Goal: Task Accomplishment & Management: Manage account settings

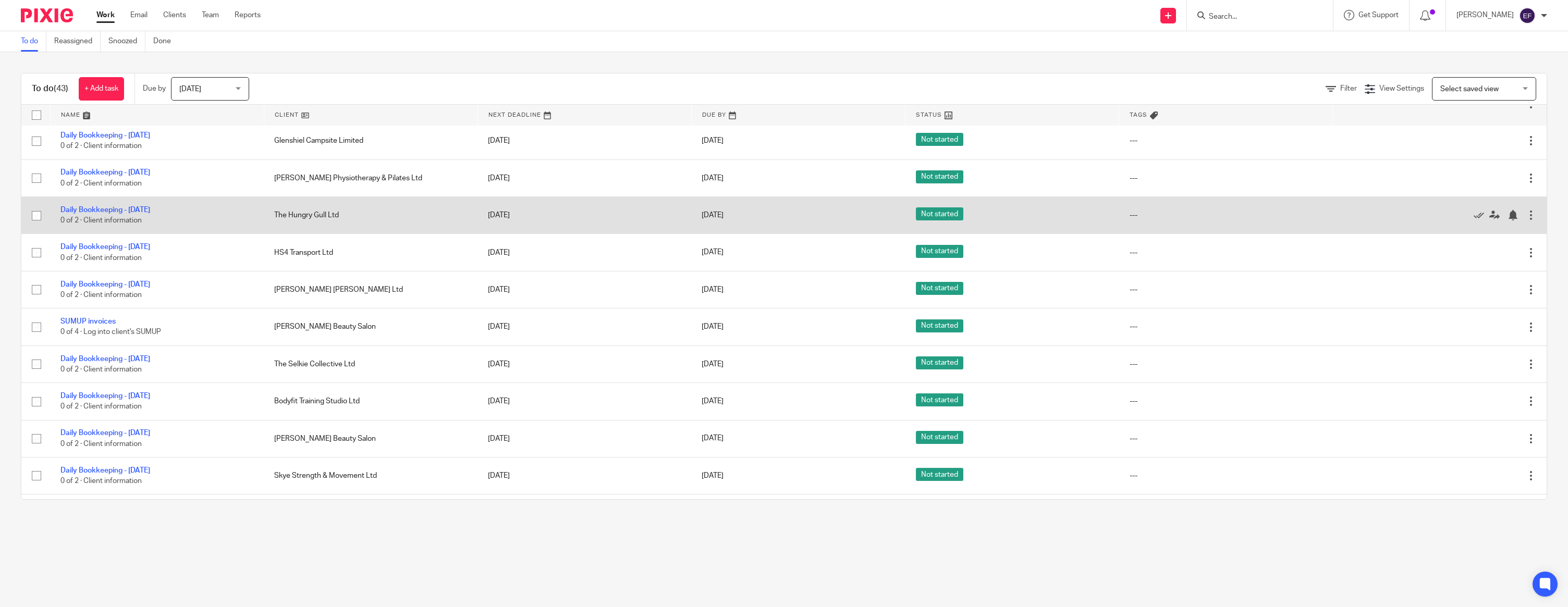
scroll to position [865, 0]
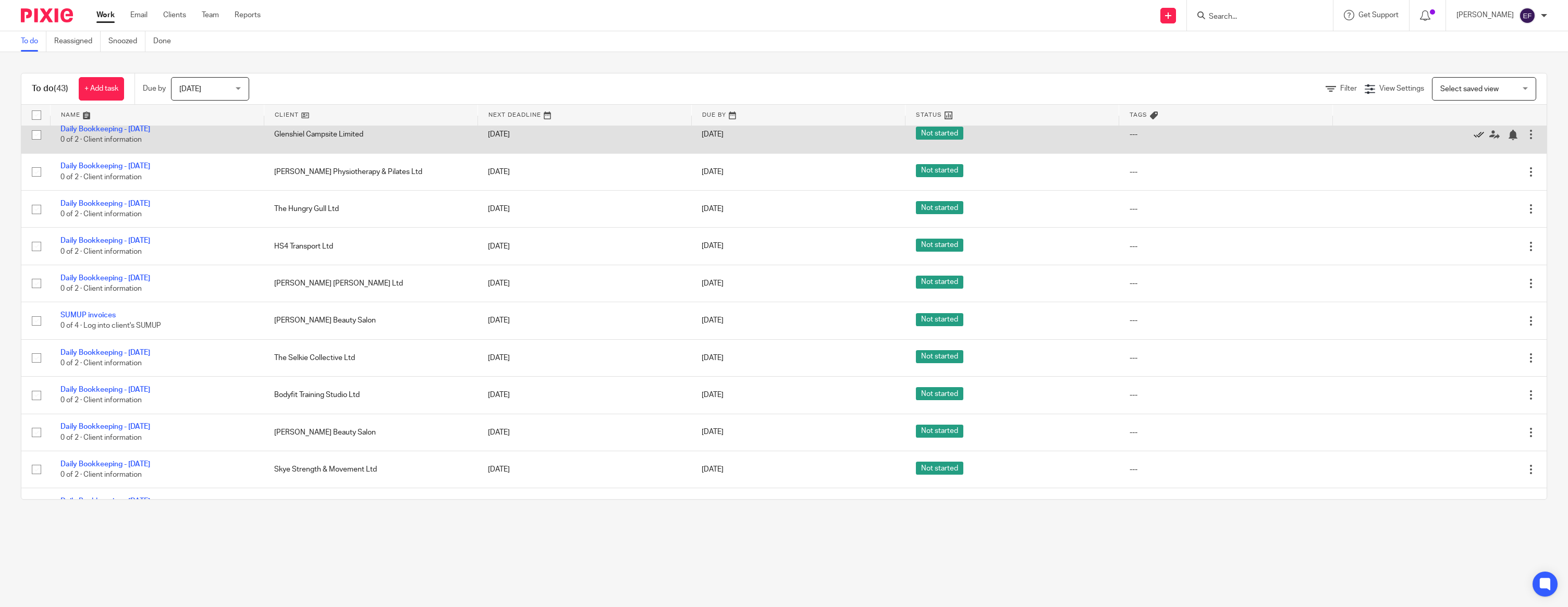
click at [1477, 140] on icon at bounding box center [1479, 134] width 10 height 10
click at [1475, 140] on icon at bounding box center [1479, 134] width 10 height 10
click at [1478, 140] on icon at bounding box center [1479, 134] width 10 height 10
click at [1472, 140] on div at bounding box center [1435, 134] width 183 height 10
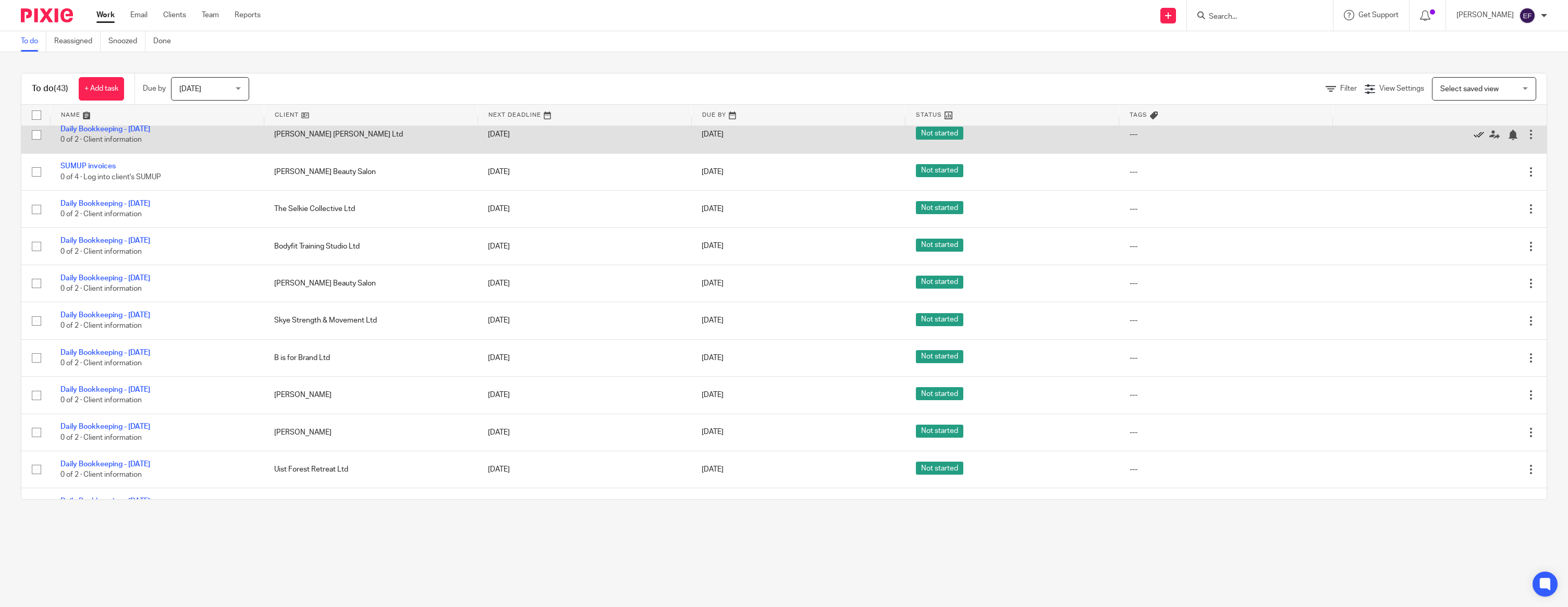
click at [1476, 140] on icon at bounding box center [1479, 134] width 10 height 10
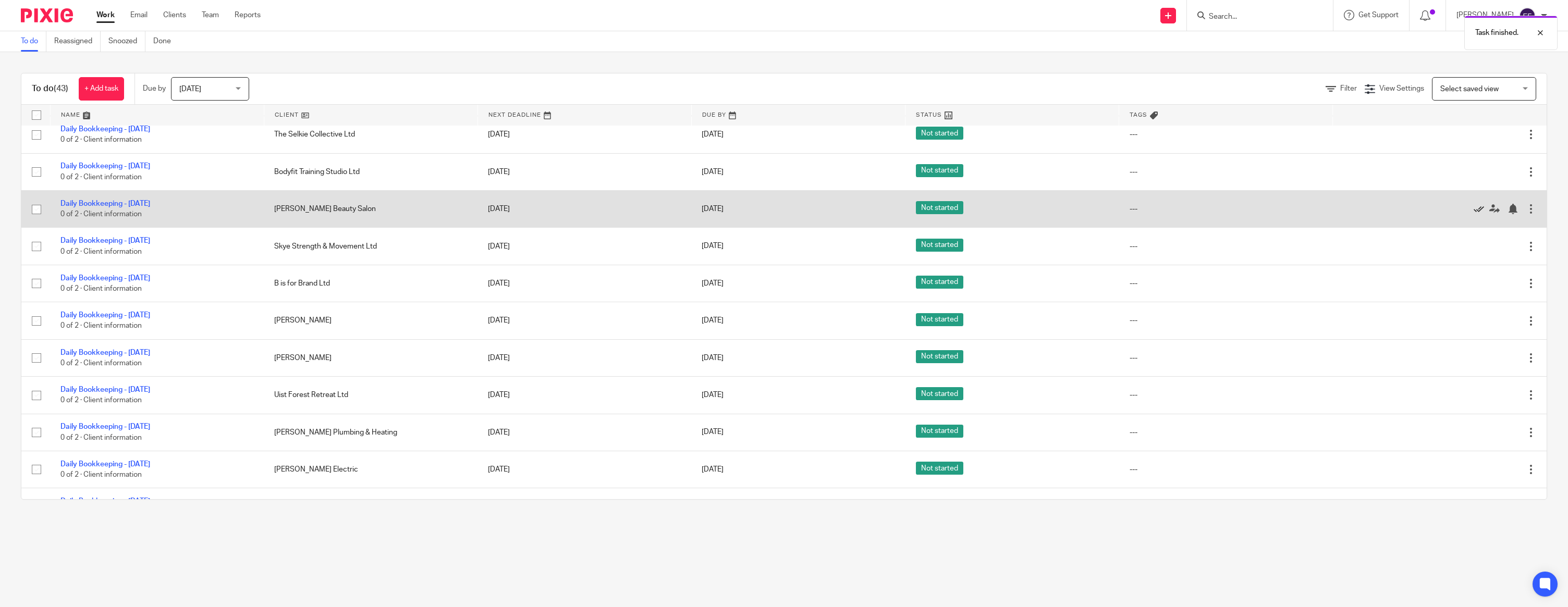
click at [1479, 214] on icon at bounding box center [1479, 209] width 10 height 10
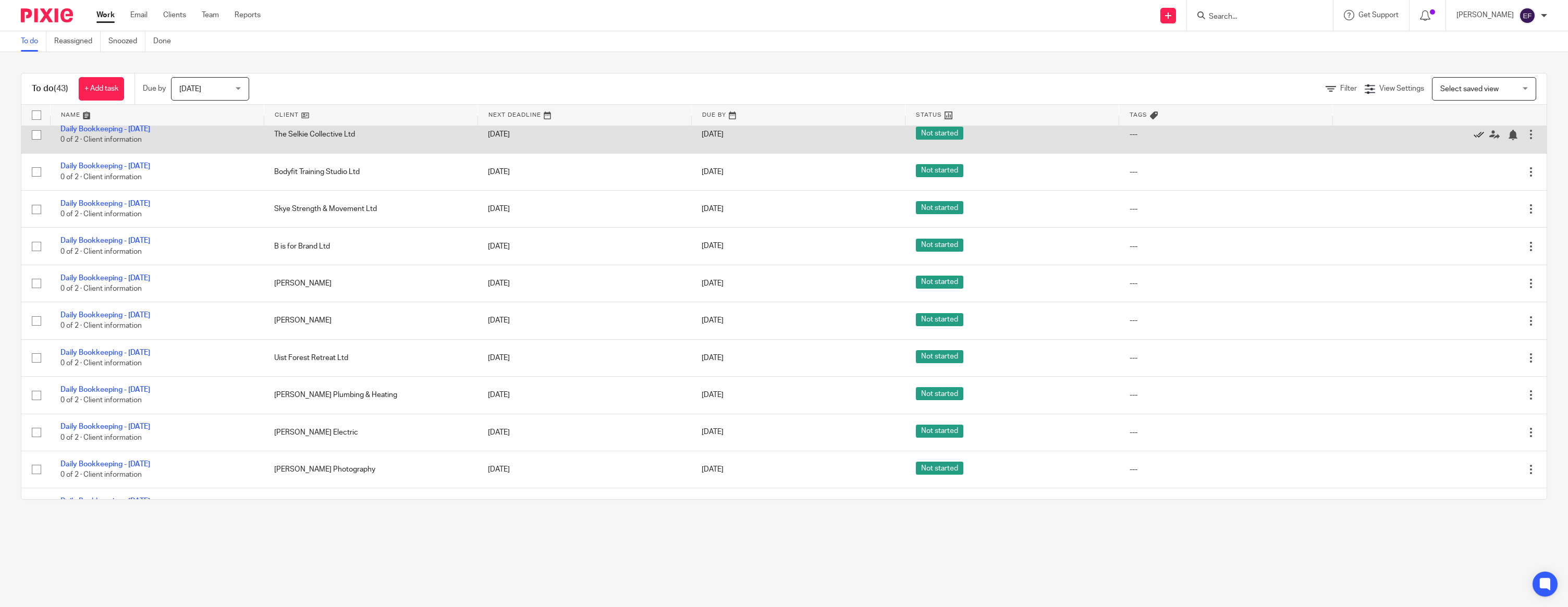
click at [1477, 140] on icon at bounding box center [1479, 134] width 10 height 10
click at [1479, 140] on icon at bounding box center [1479, 134] width 10 height 10
click at [1478, 140] on icon at bounding box center [1479, 134] width 10 height 10
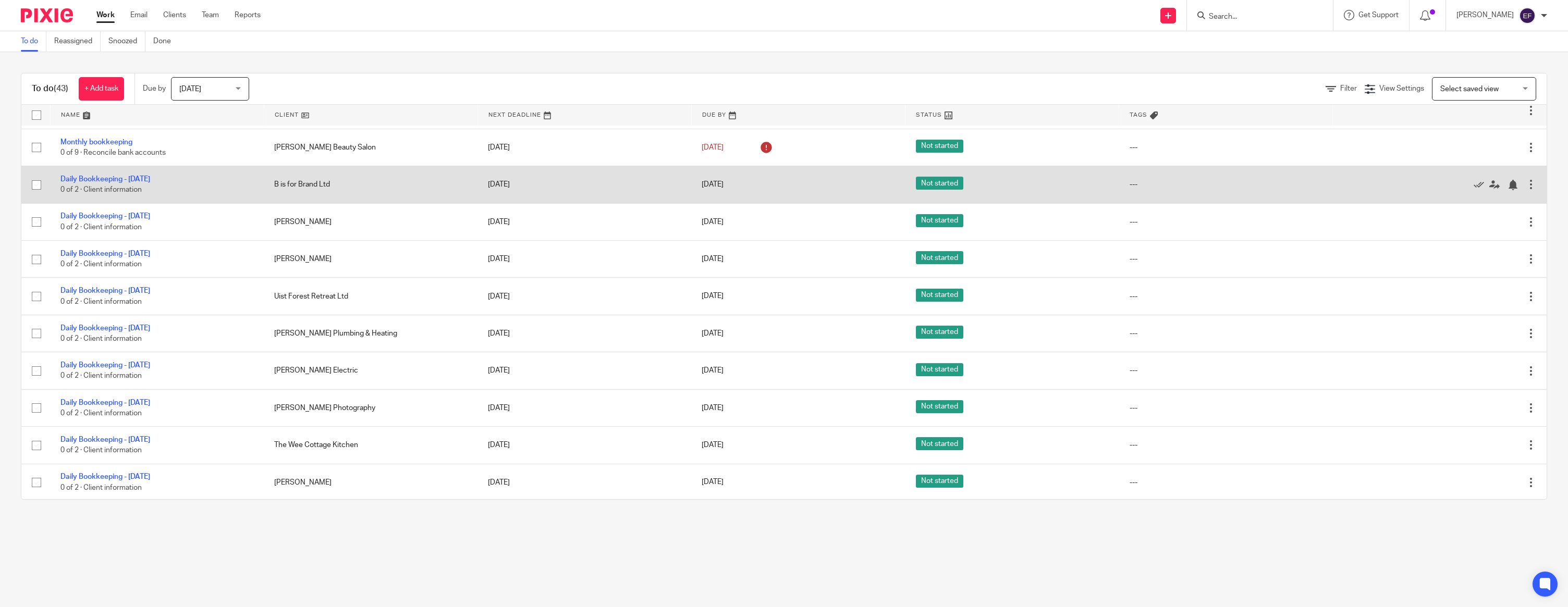
scroll to position [870, 0]
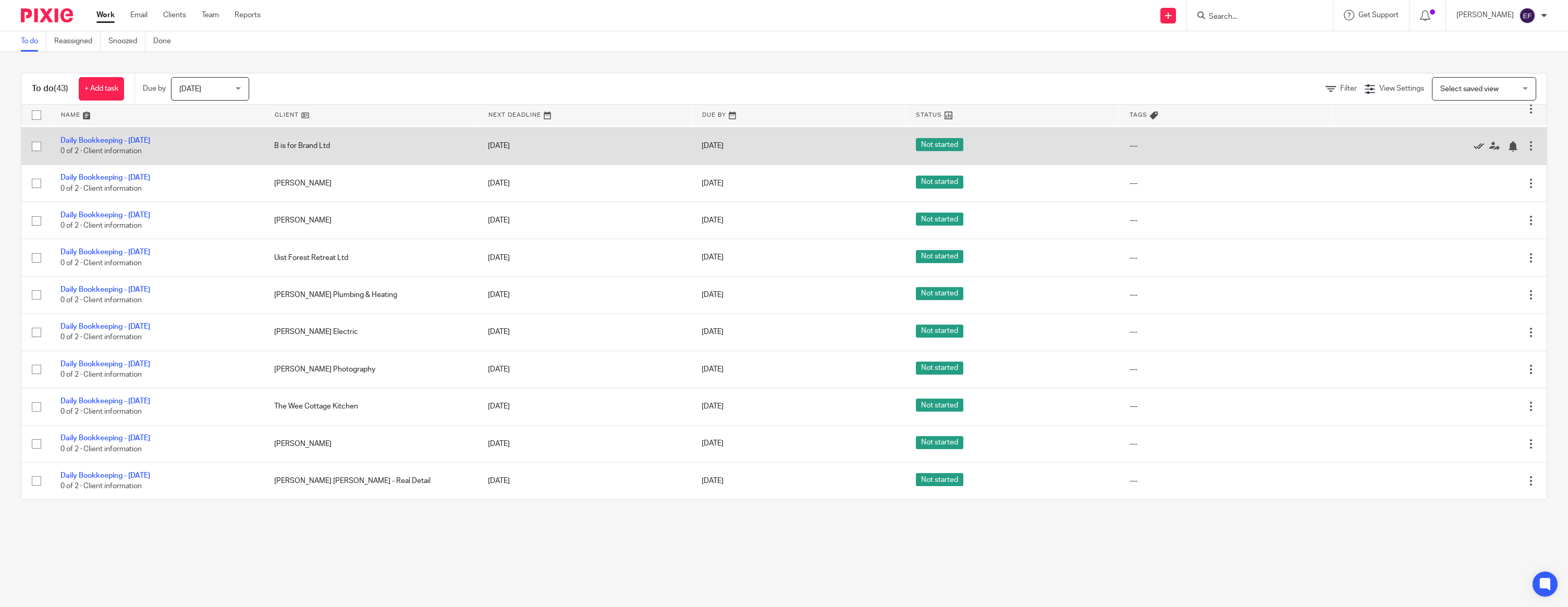
click at [1482, 141] on icon at bounding box center [1479, 146] width 10 height 10
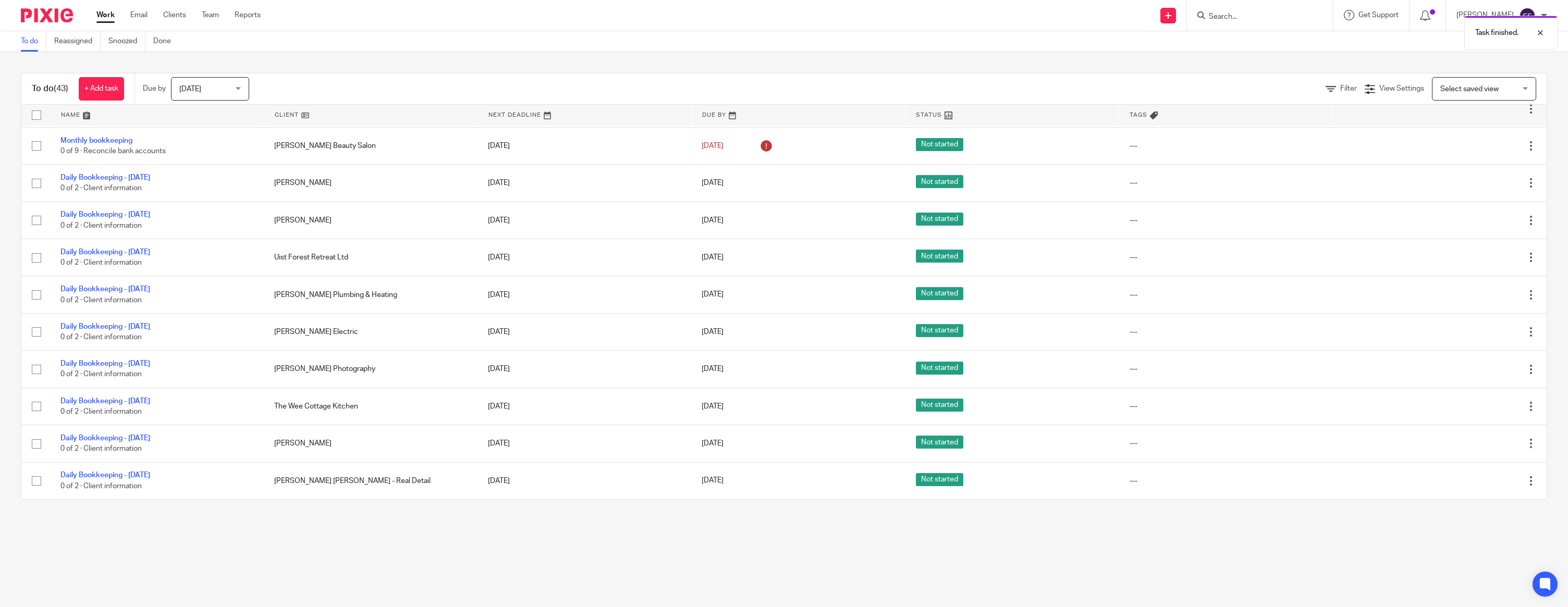
scroll to position [833, 0]
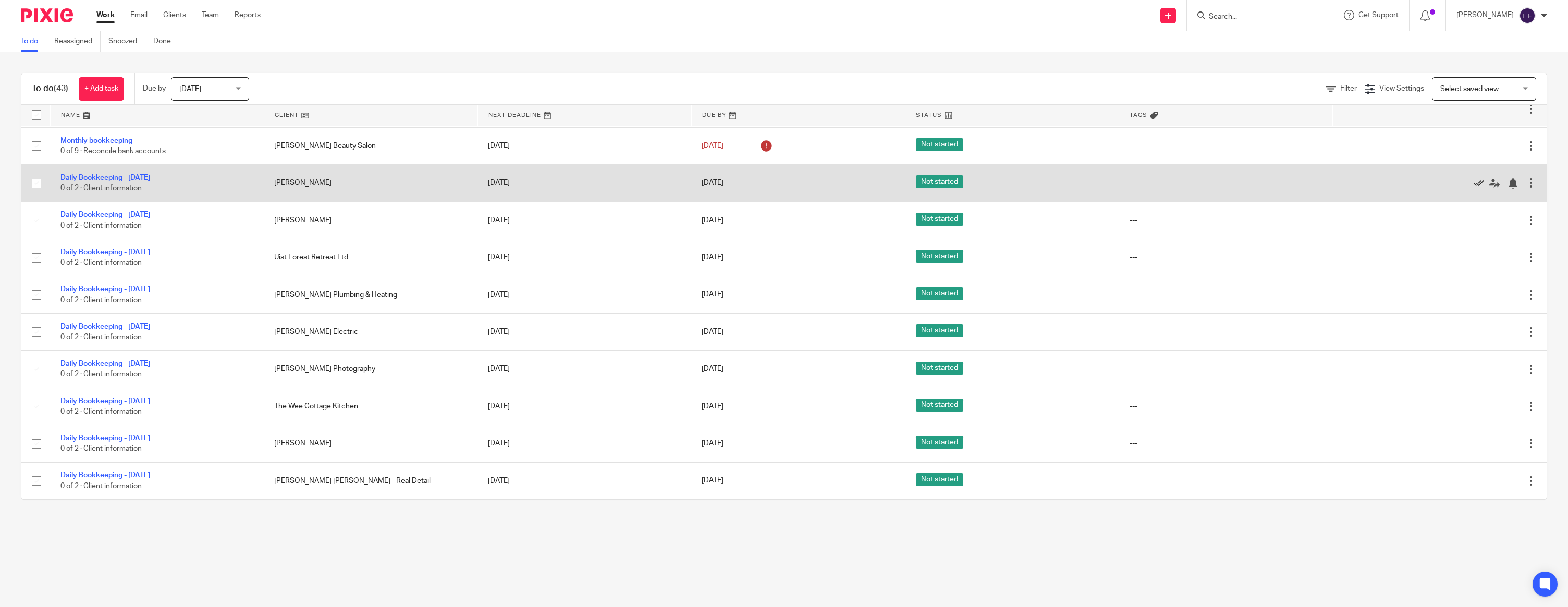
click at [1479, 178] on icon at bounding box center [1479, 183] width 10 height 10
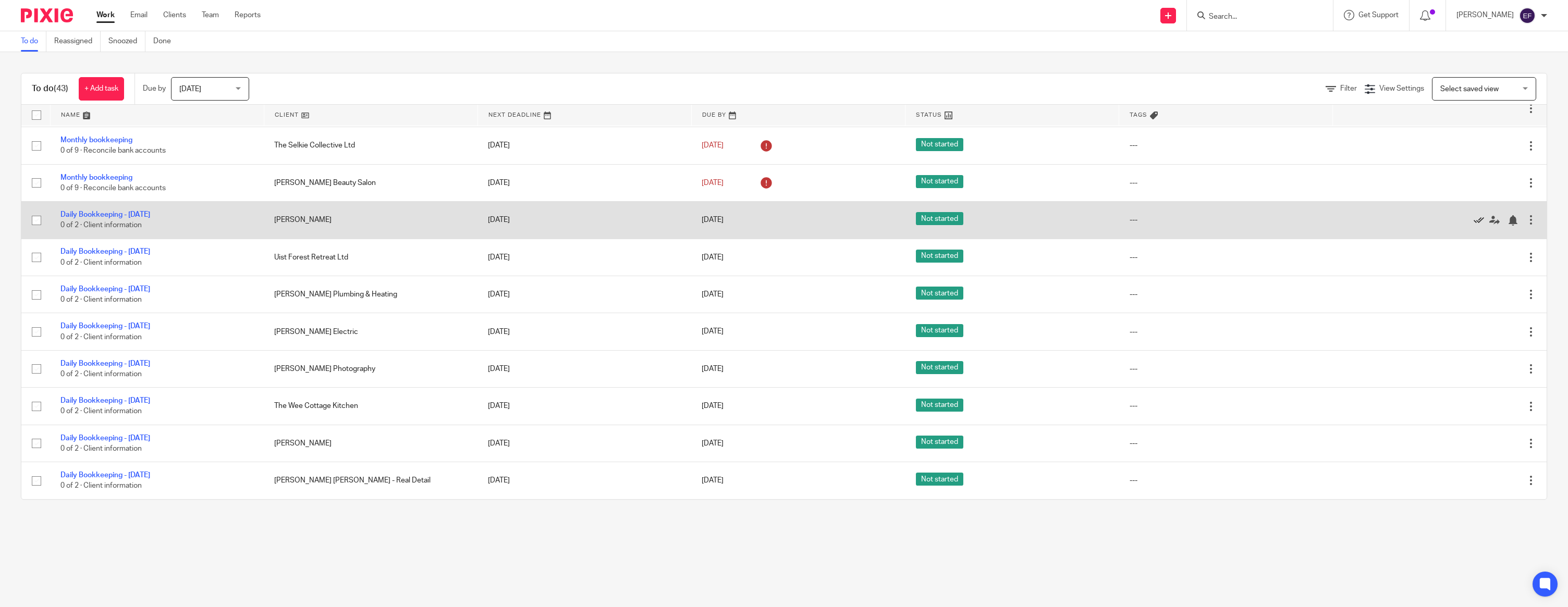
click at [1475, 218] on icon at bounding box center [1479, 220] width 10 height 10
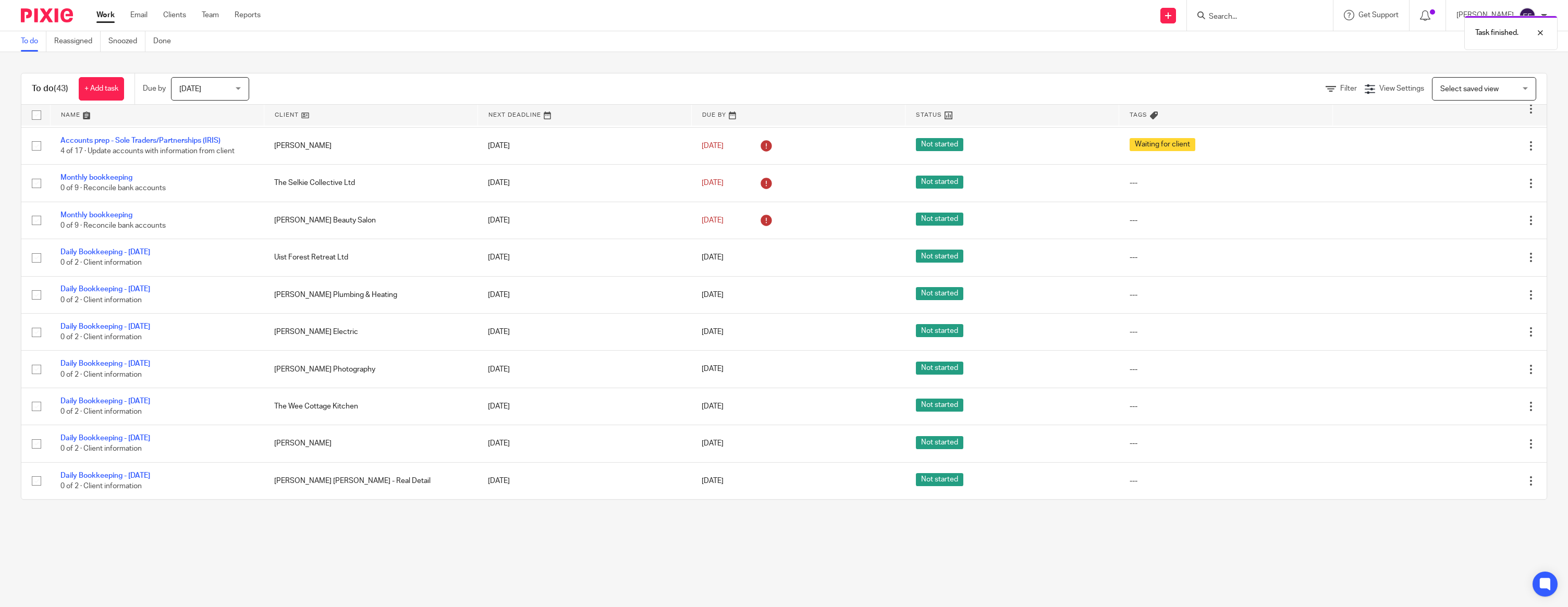
scroll to position [757, 0]
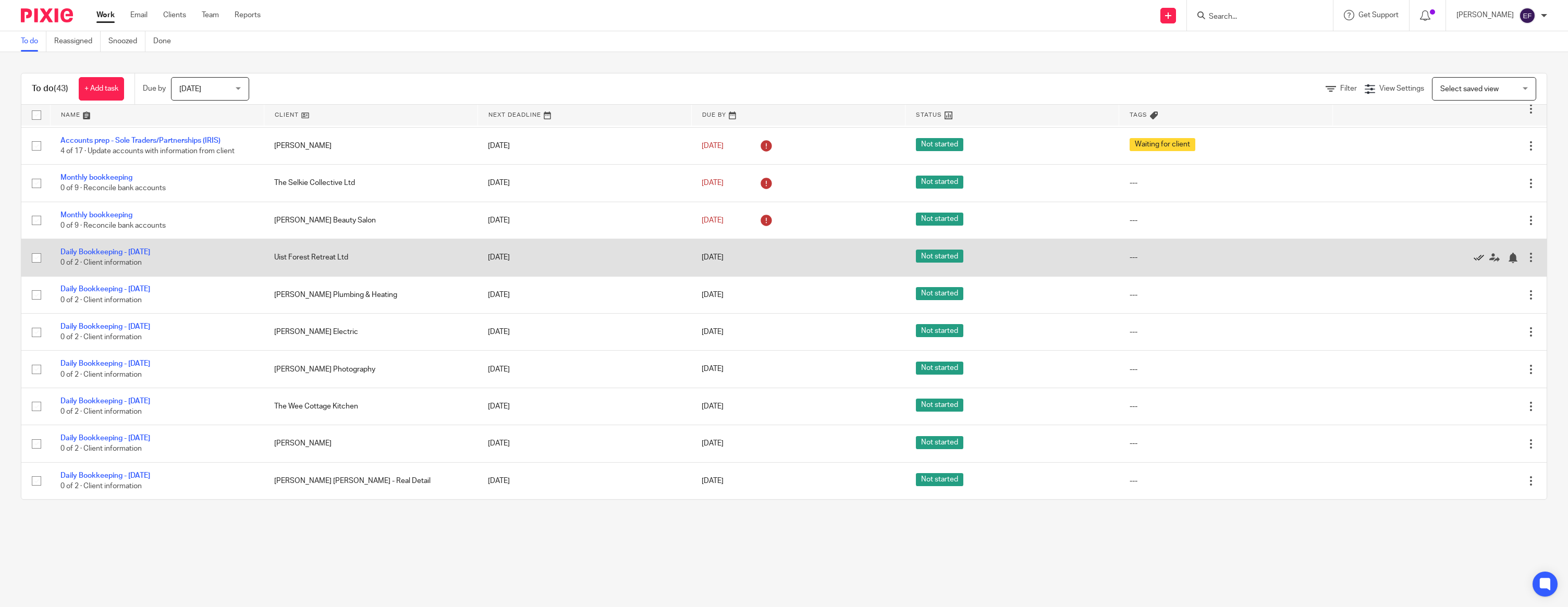
click at [1476, 252] on icon at bounding box center [1479, 257] width 10 height 10
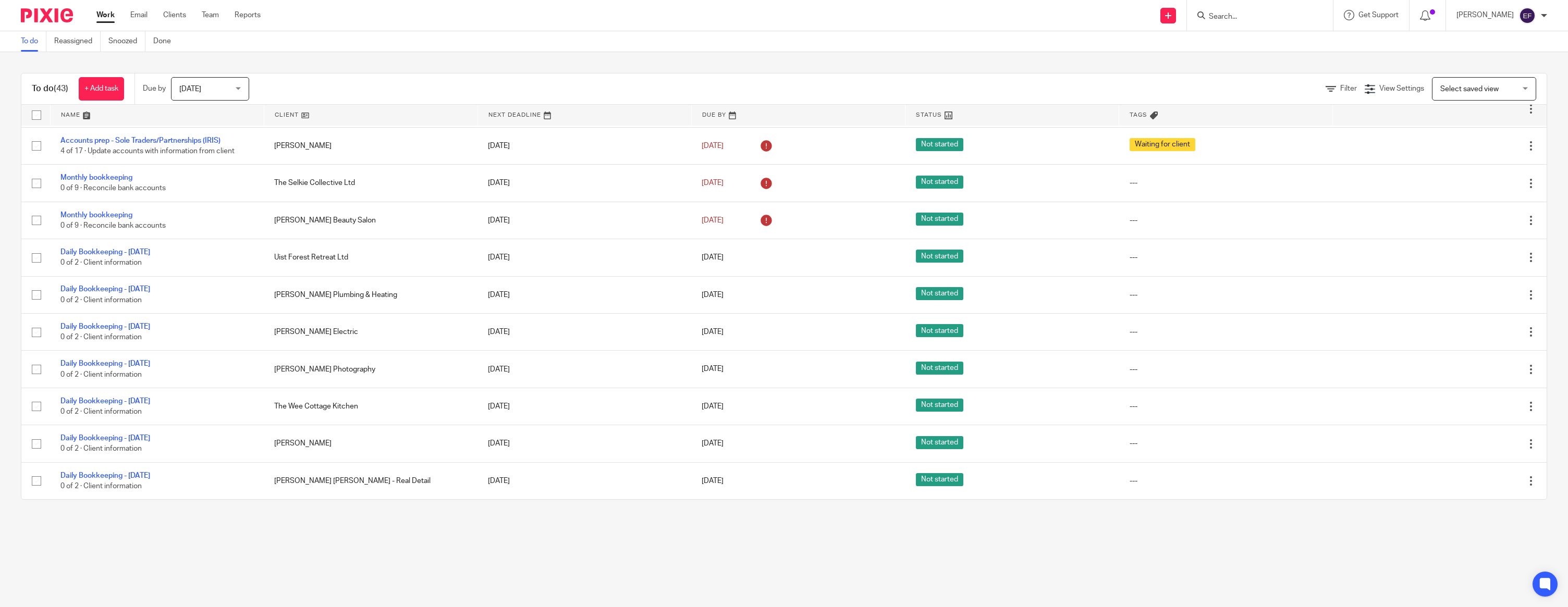
scroll to position [720, 0]
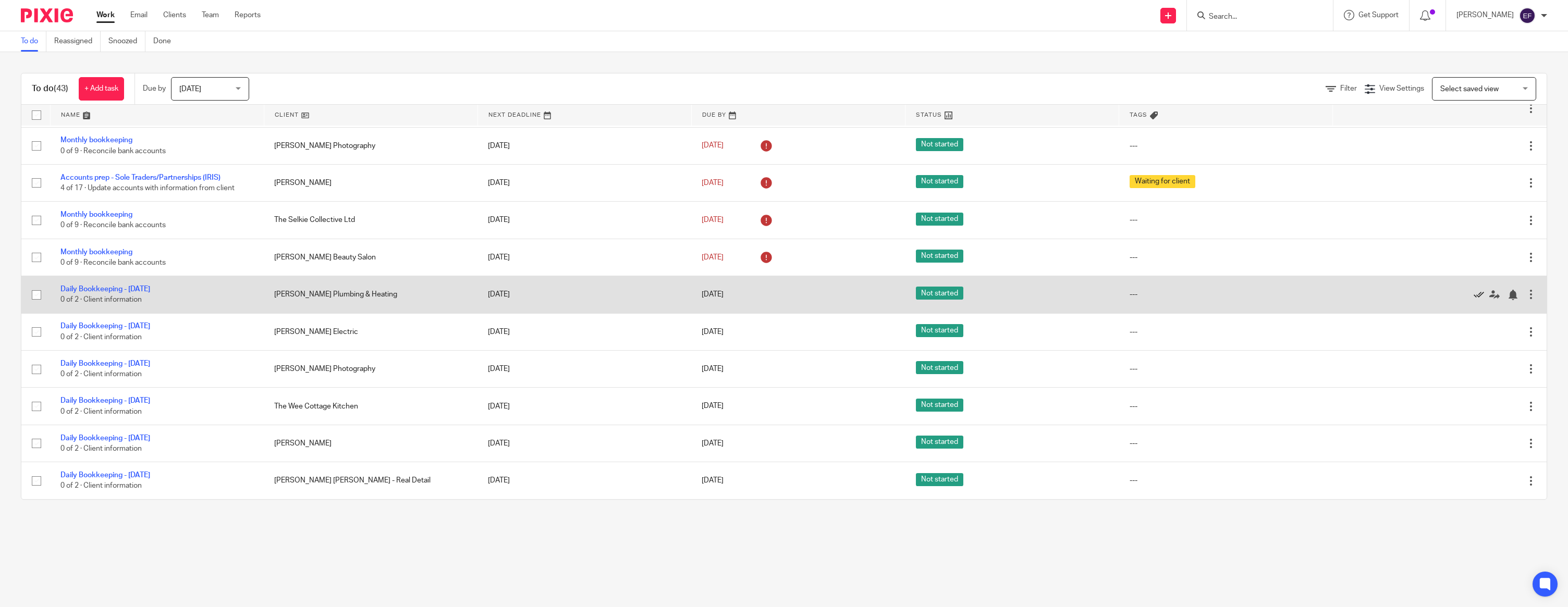
click at [1477, 290] on icon at bounding box center [1479, 294] width 10 height 10
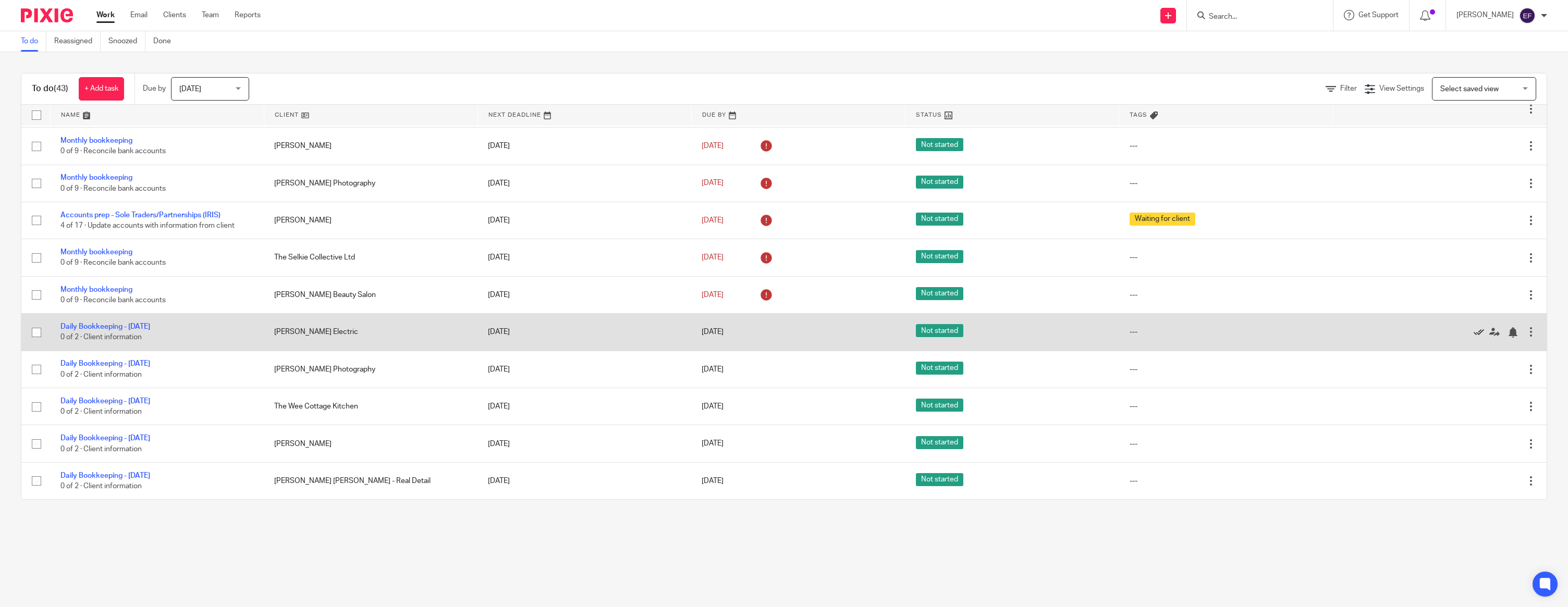
click at [1479, 330] on icon at bounding box center [1479, 332] width 10 height 10
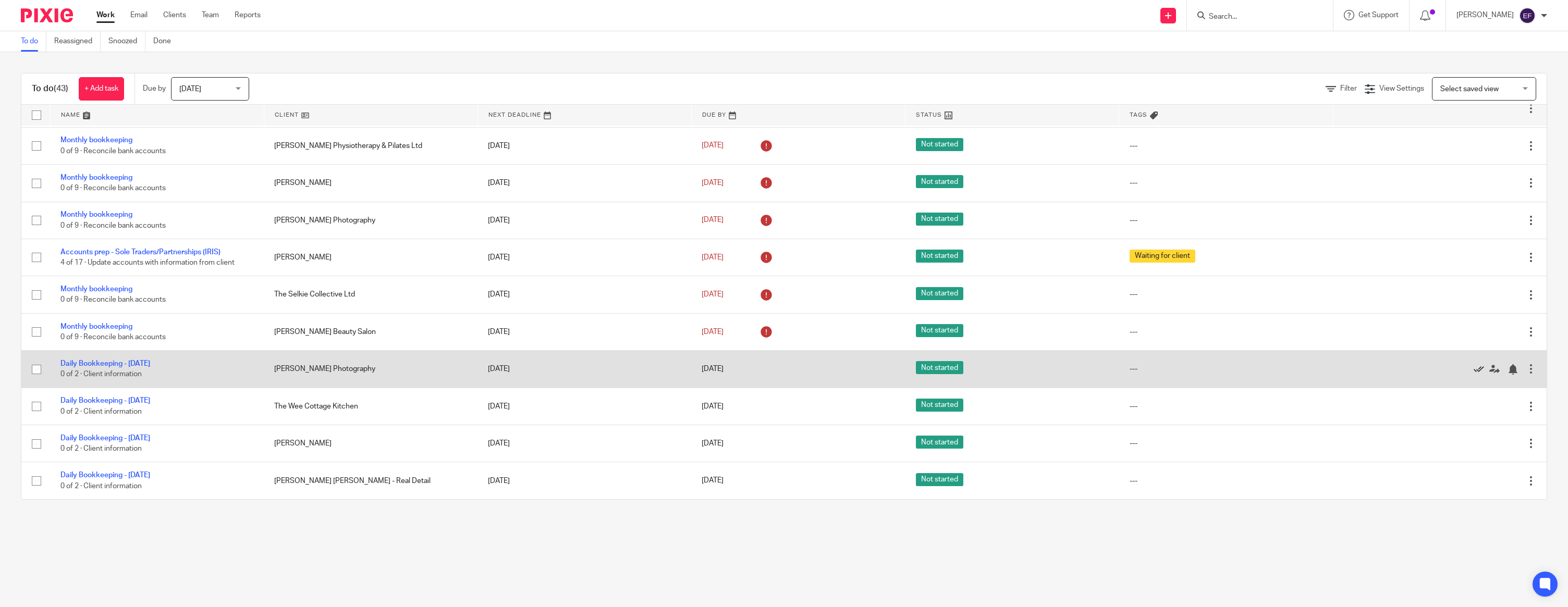
click at [1475, 364] on icon at bounding box center [1479, 369] width 10 height 10
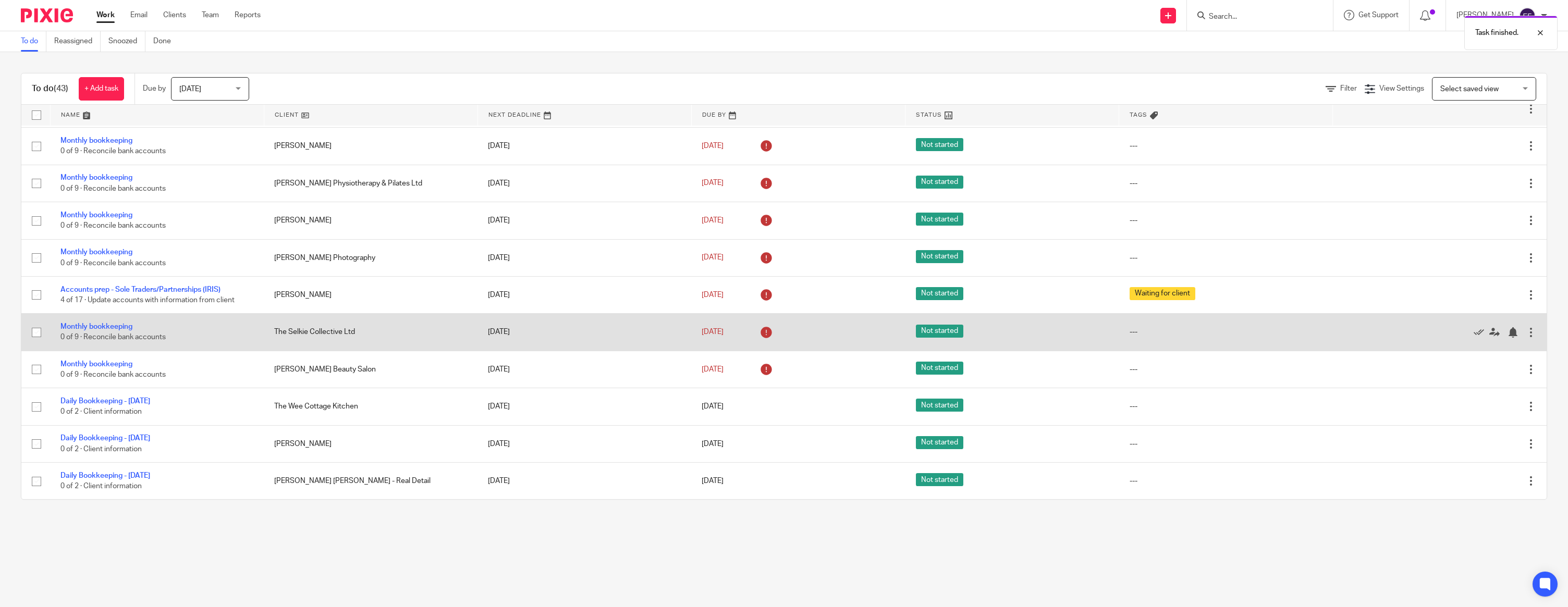
scroll to position [607, 0]
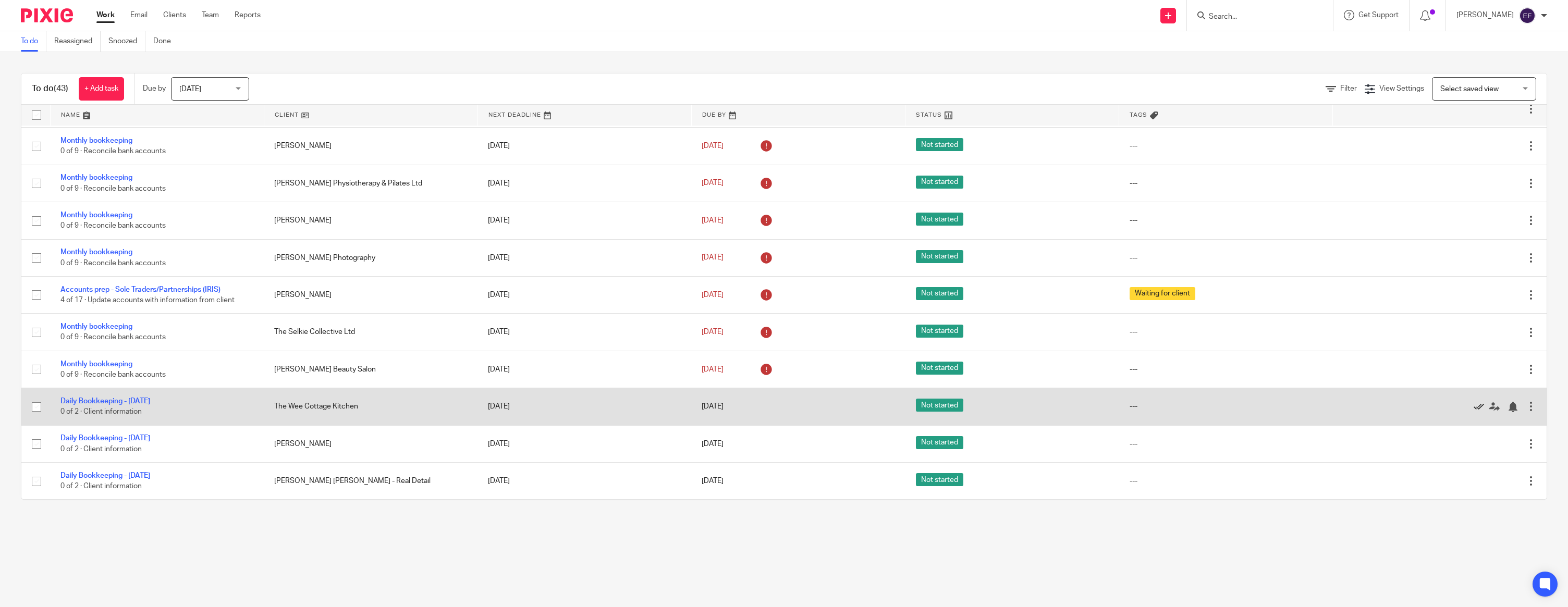
click at [1477, 403] on icon at bounding box center [1479, 406] width 10 height 10
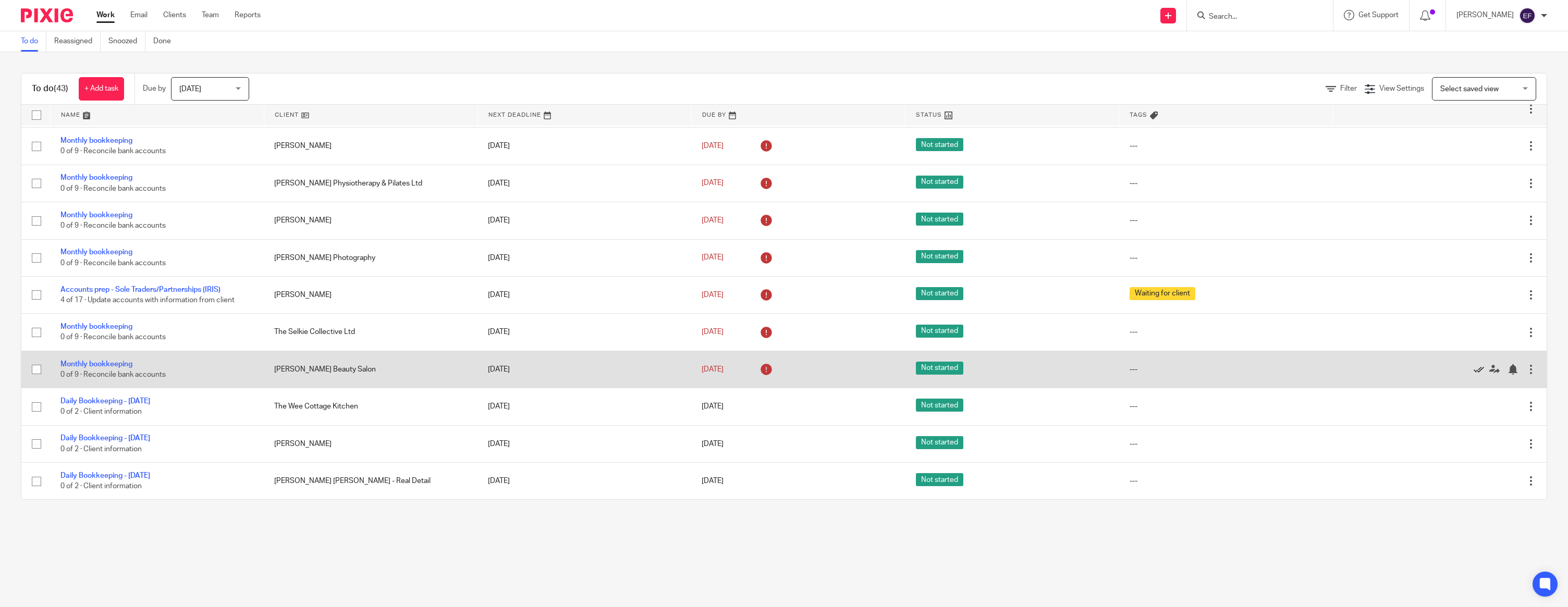
scroll to position [569, 0]
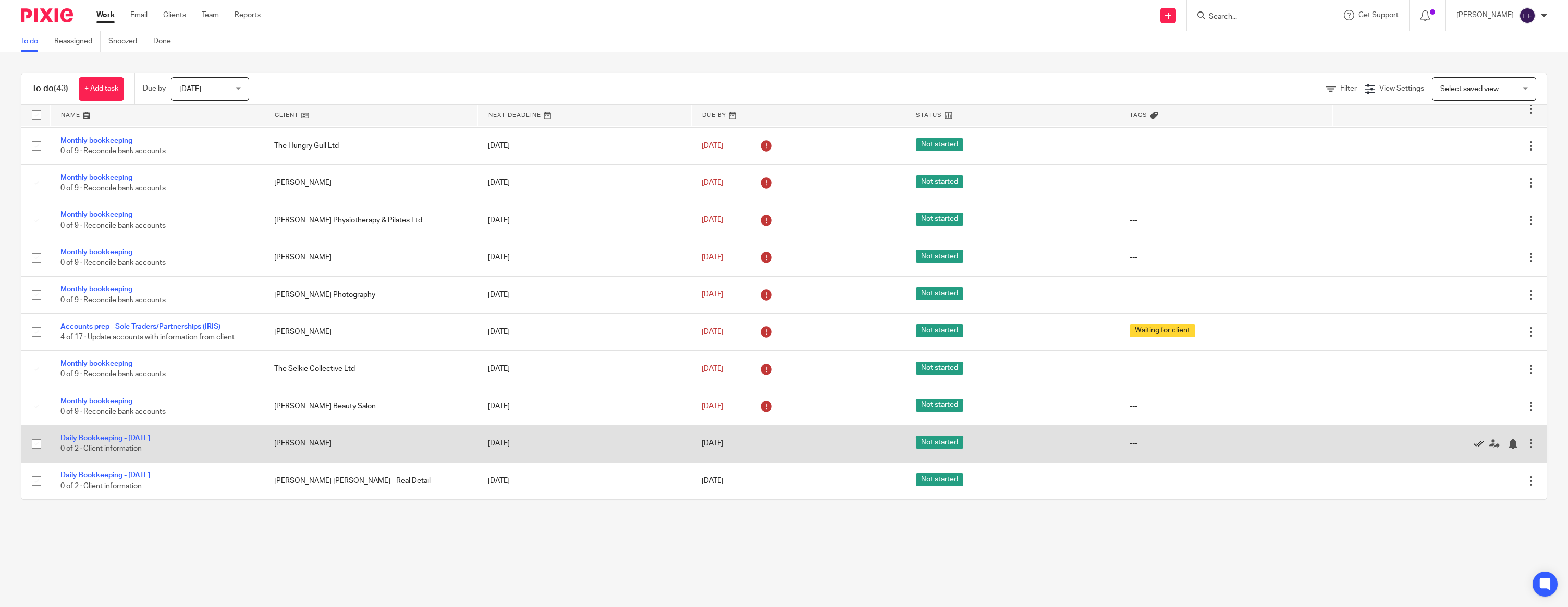
click at [1480, 441] on icon at bounding box center [1479, 443] width 10 height 10
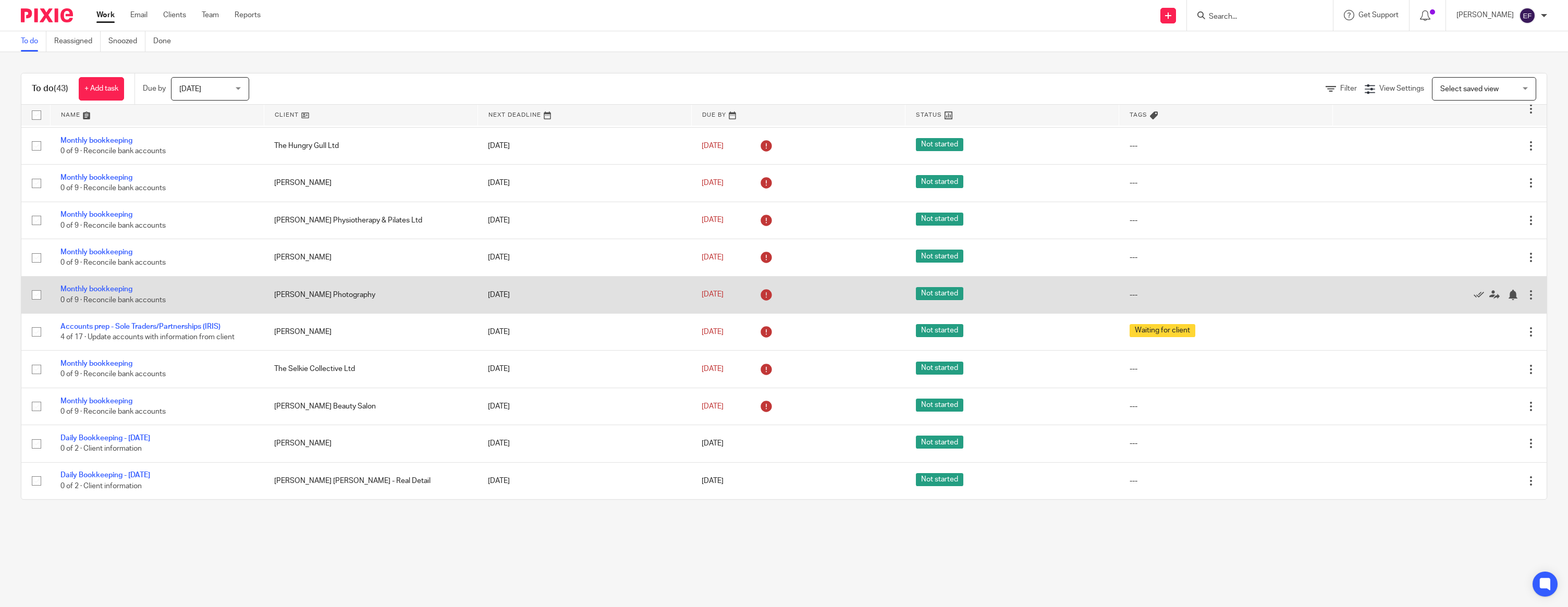
scroll to position [532, 0]
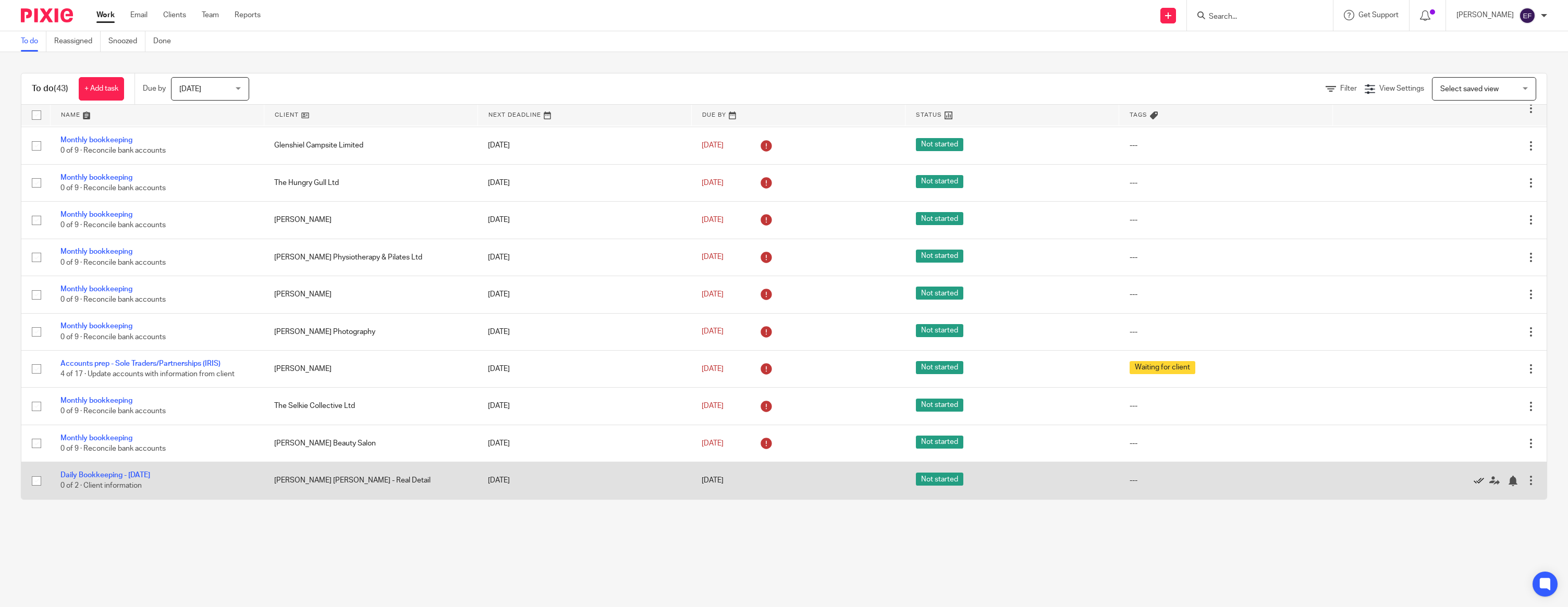
click at [1479, 480] on icon at bounding box center [1479, 480] width 10 height 10
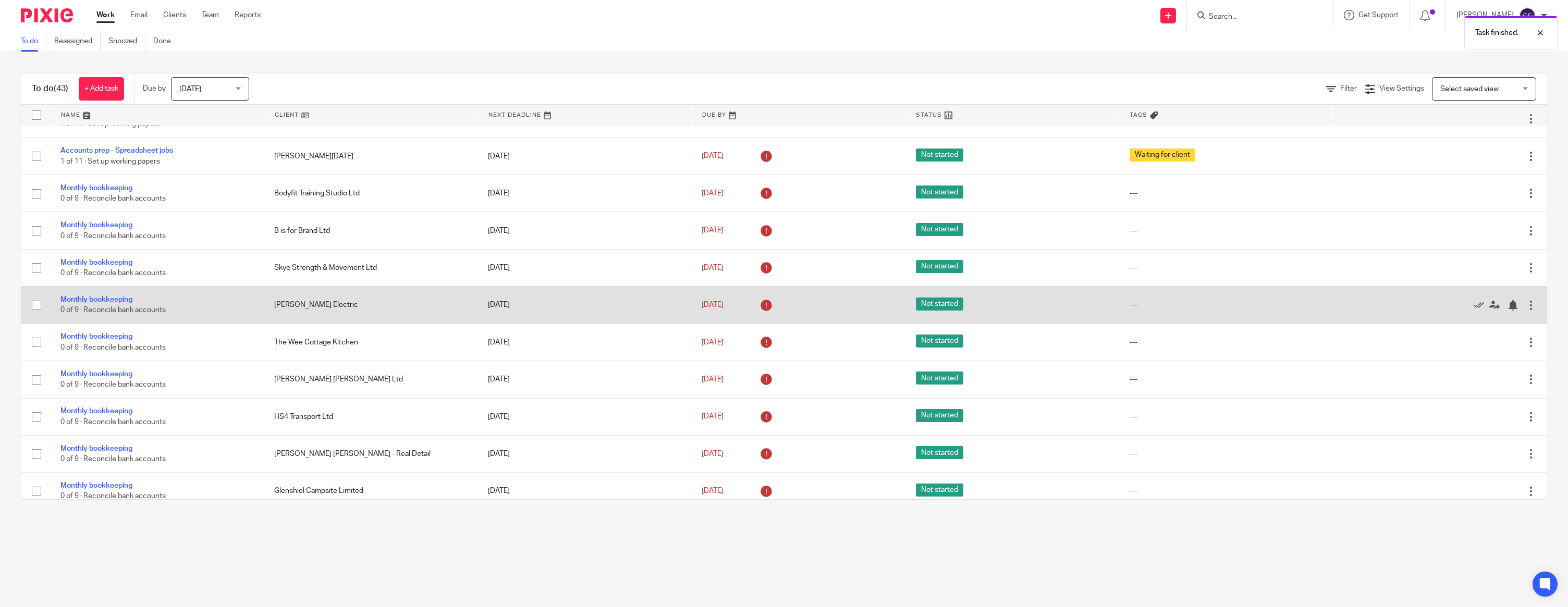
scroll to position [0, 0]
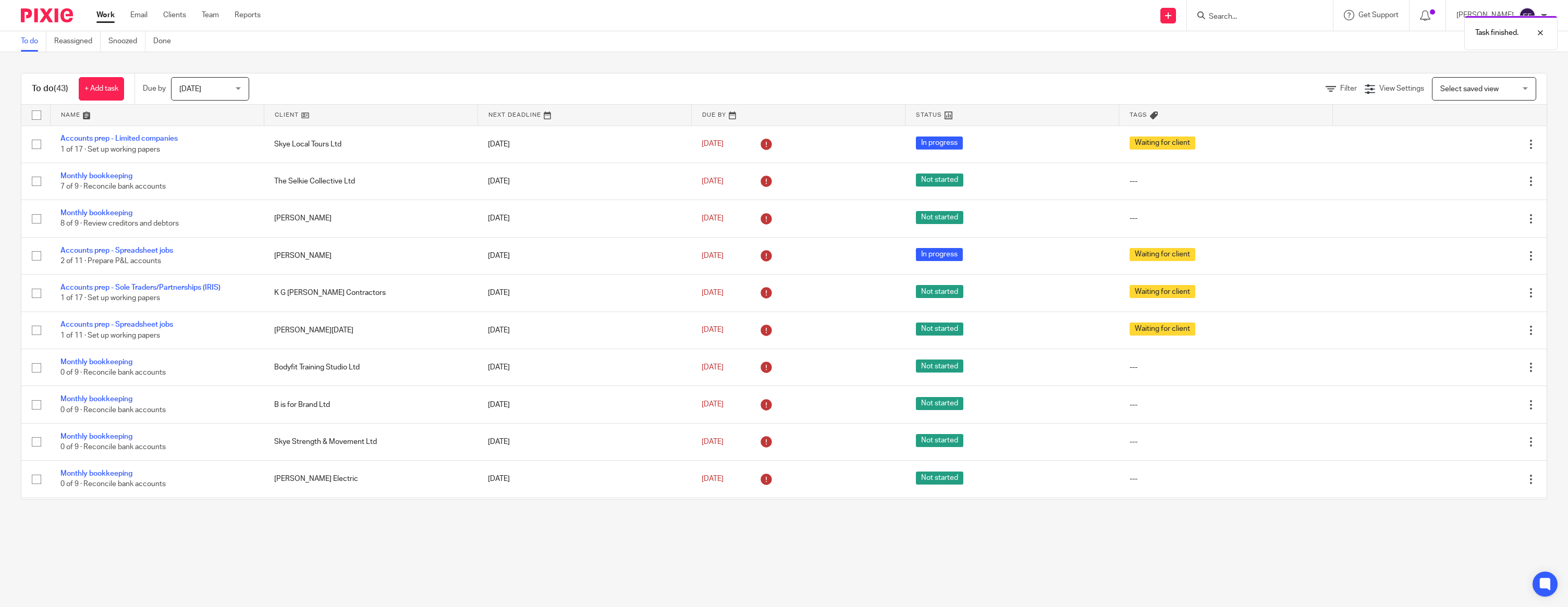
click at [285, 111] on link at bounding box center [371, 115] width 213 height 21
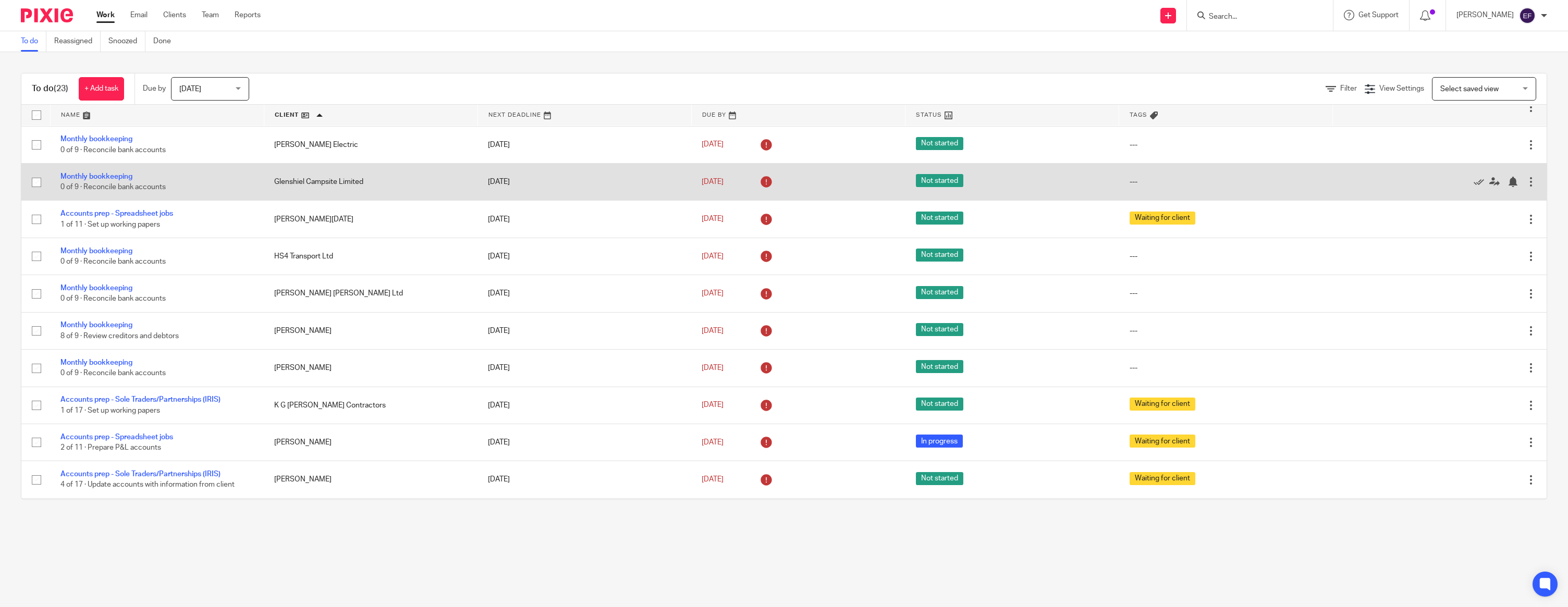
scroll to position [190, 0]
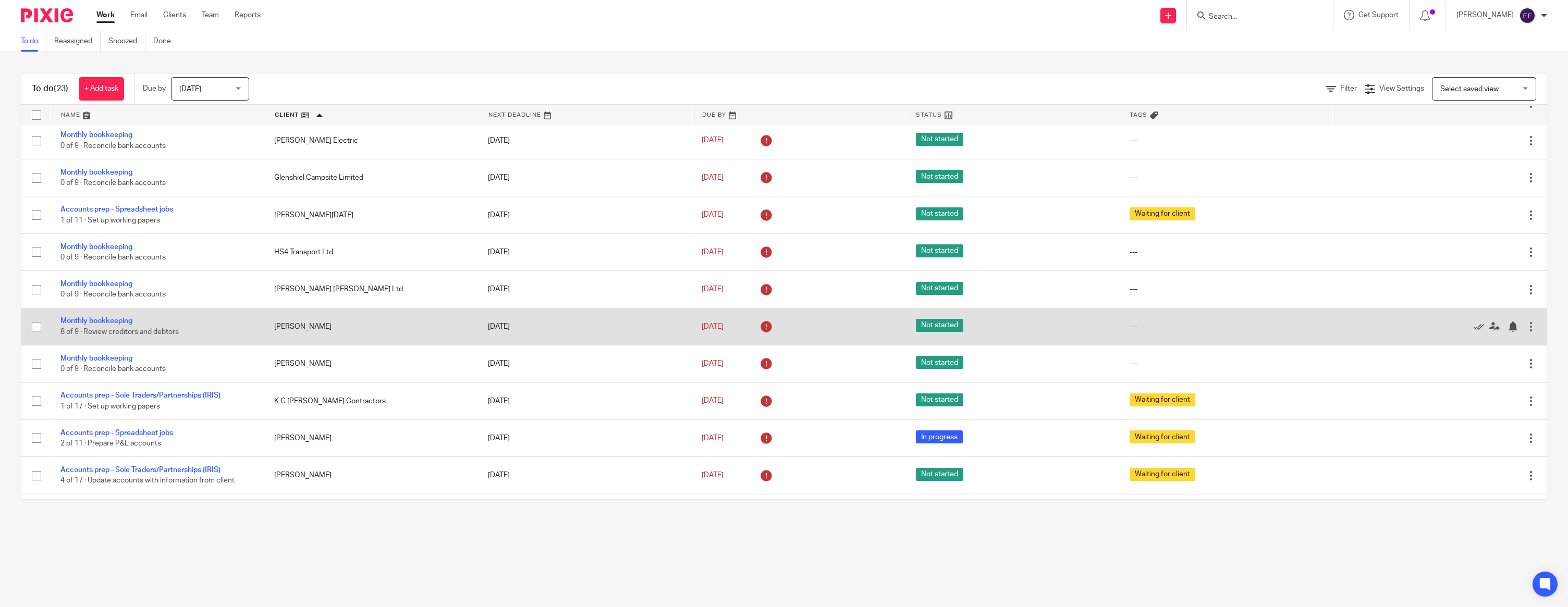
click at [1532, 327] on div at bounding box center [1531, 326] width 10 height 10
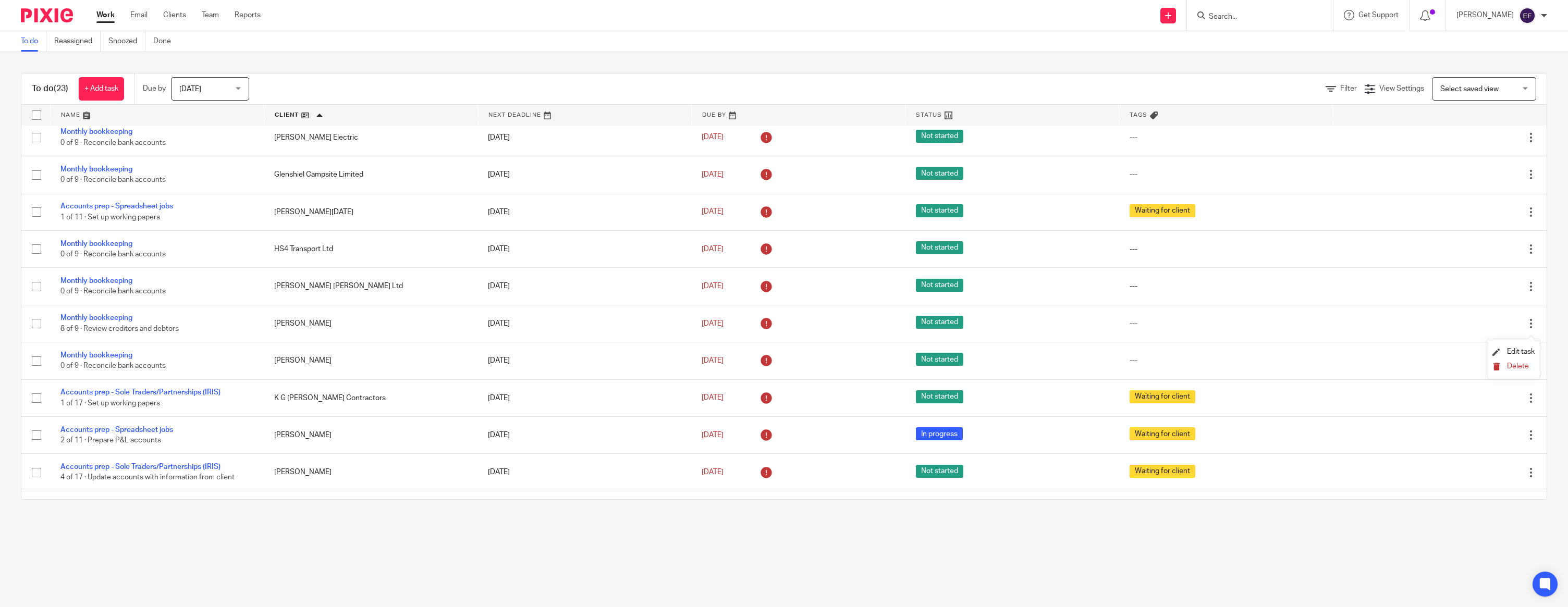
scroll to position [194, 0]
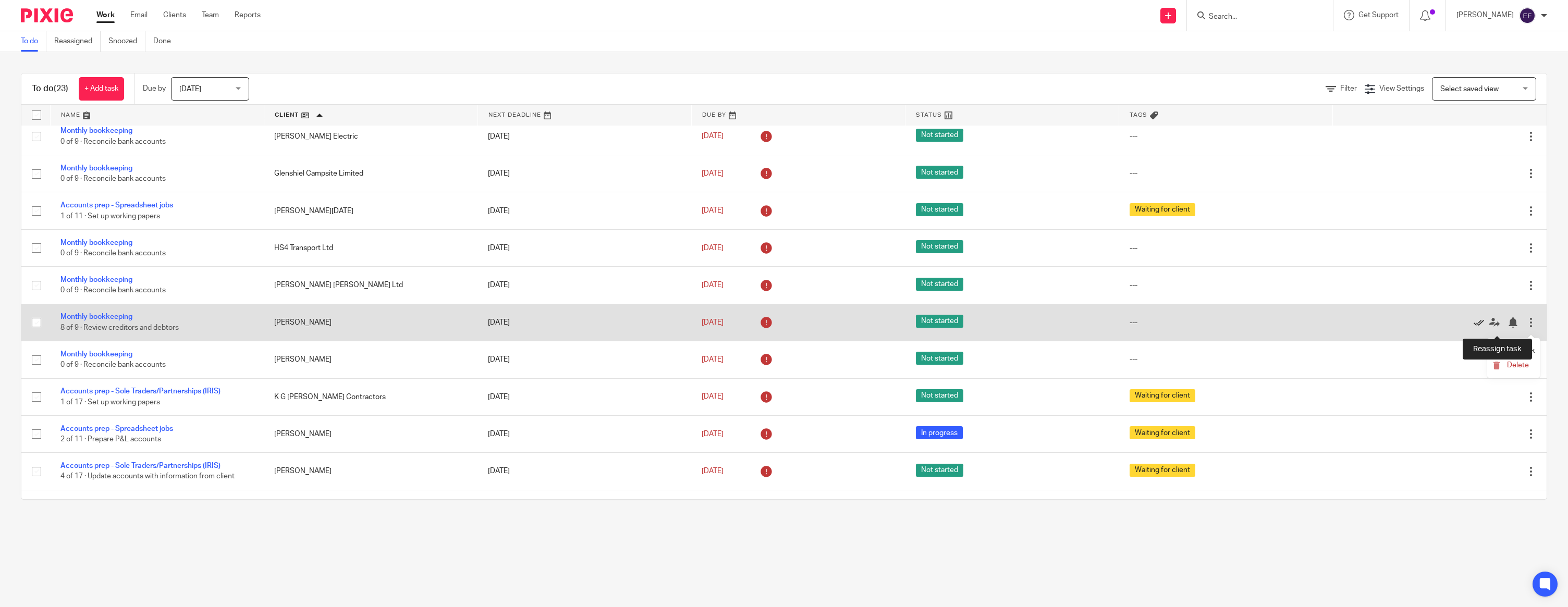
click at [1487, 323] on link at bounding box center [1482, 322] width 16 height 10
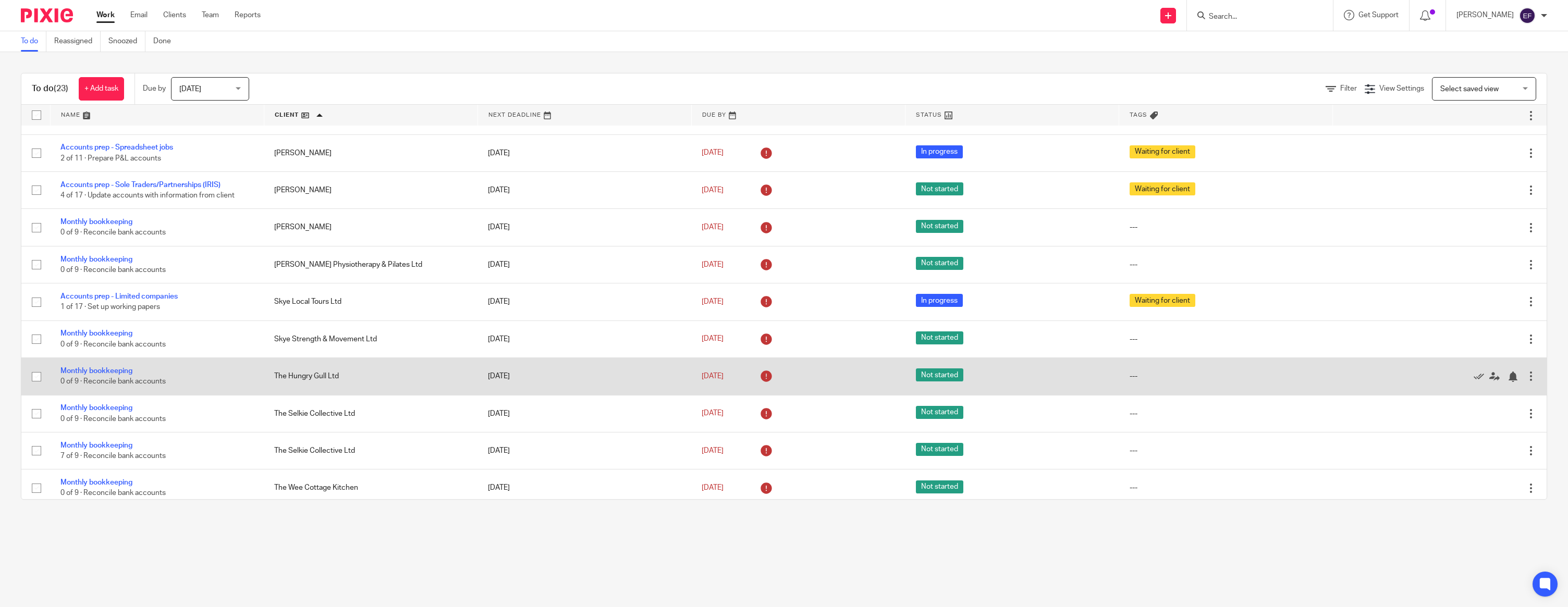
scroll to position [456, 0]
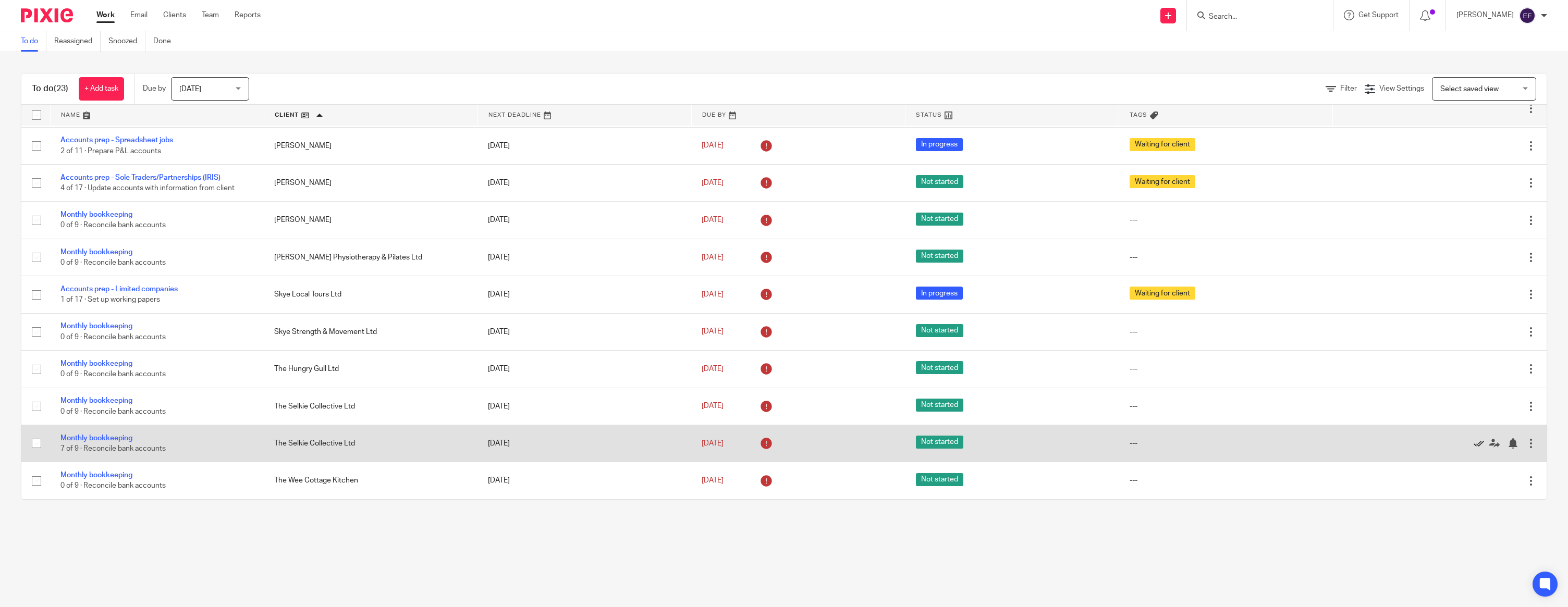
click at [1479, 440] on icon at bounding box center [1479, 443] width 10 height 10
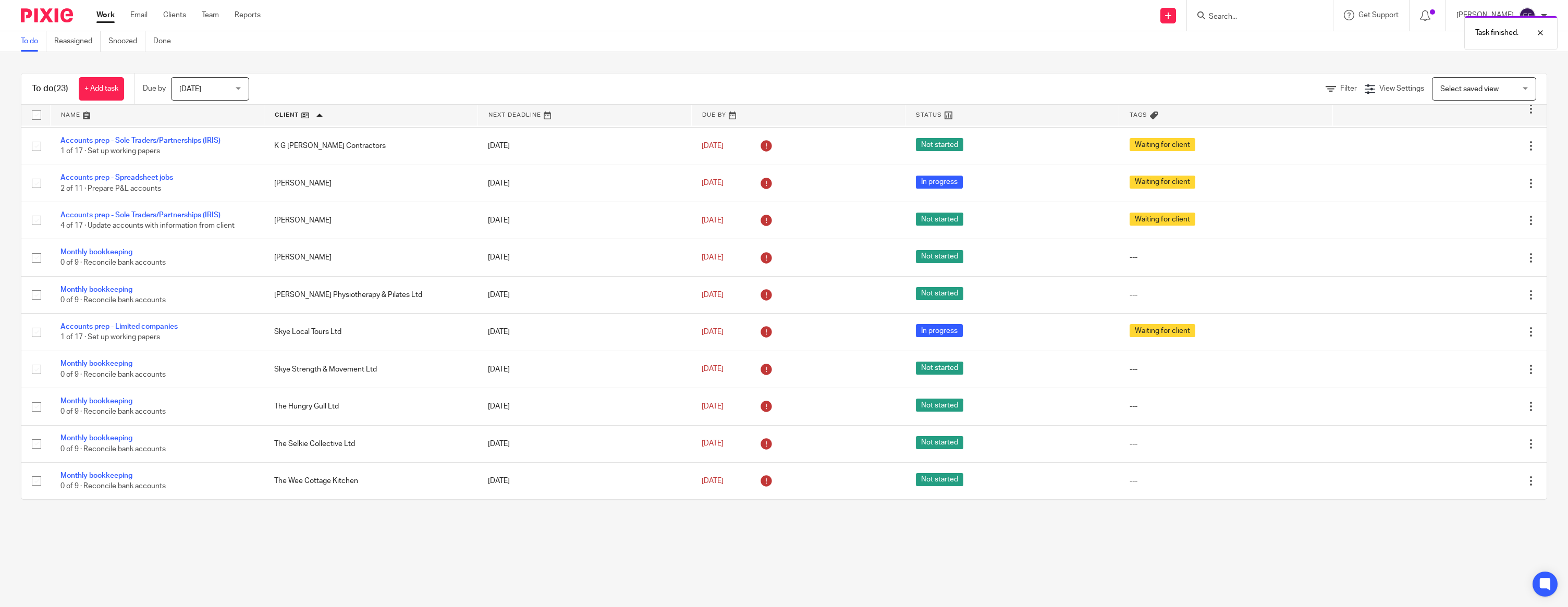
scroll to position [0, 0]
